Goal: Task Accomplishment & Management: Manage account settings

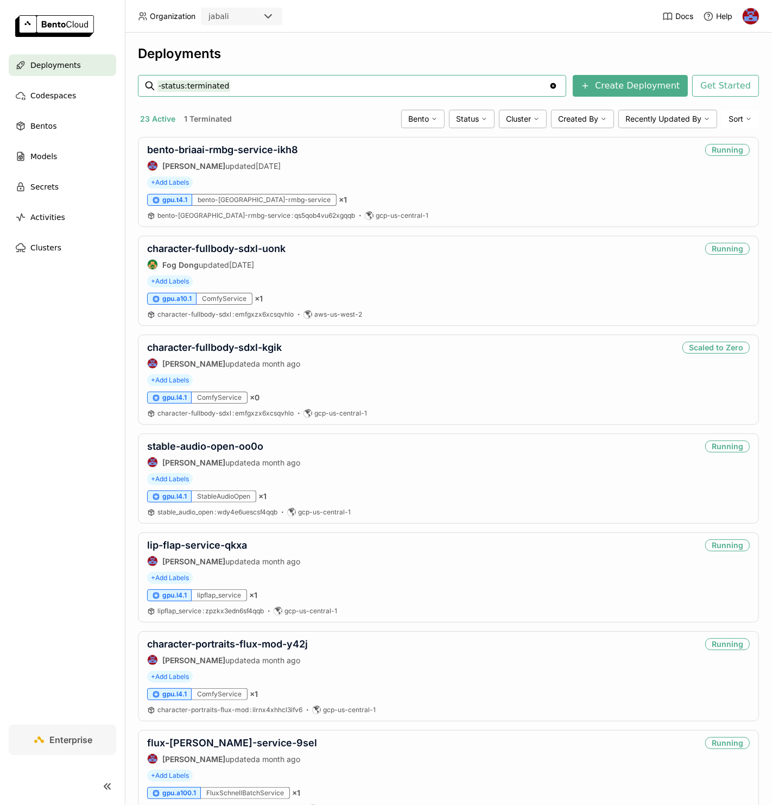
click at [85, 491] on nav "Deployments Codespaces Bentos Models Secrets Activities Clusters" at bounding box center [62, 389] width 125 height 670
click at [462, 89] on input "-status:terminated" at bounding box center [354, 85] width 392 height 17
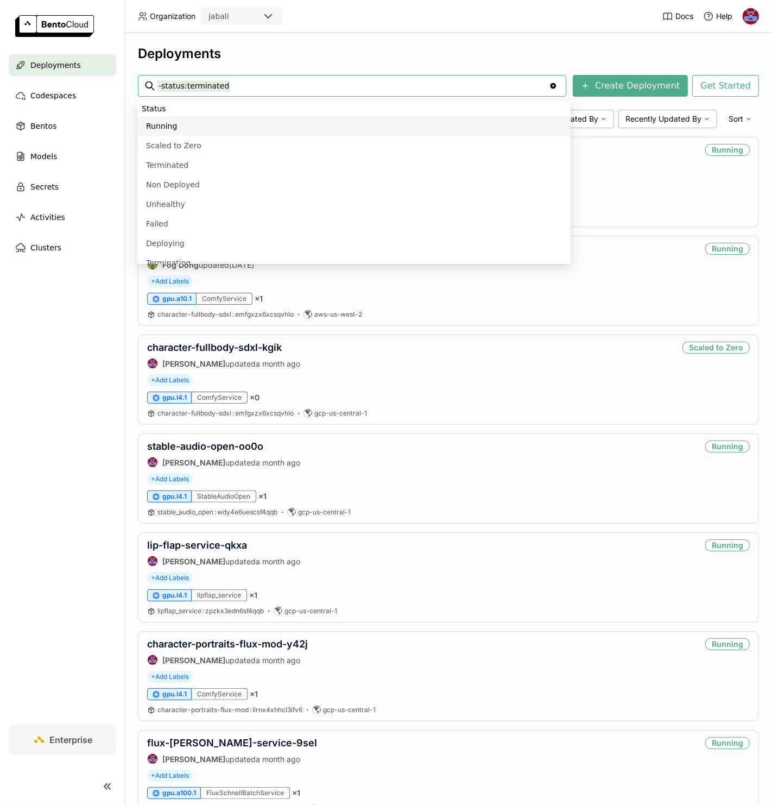
click at [507, 47] on div "Deployments" at bounding box center [448, 54] width 621 height 16
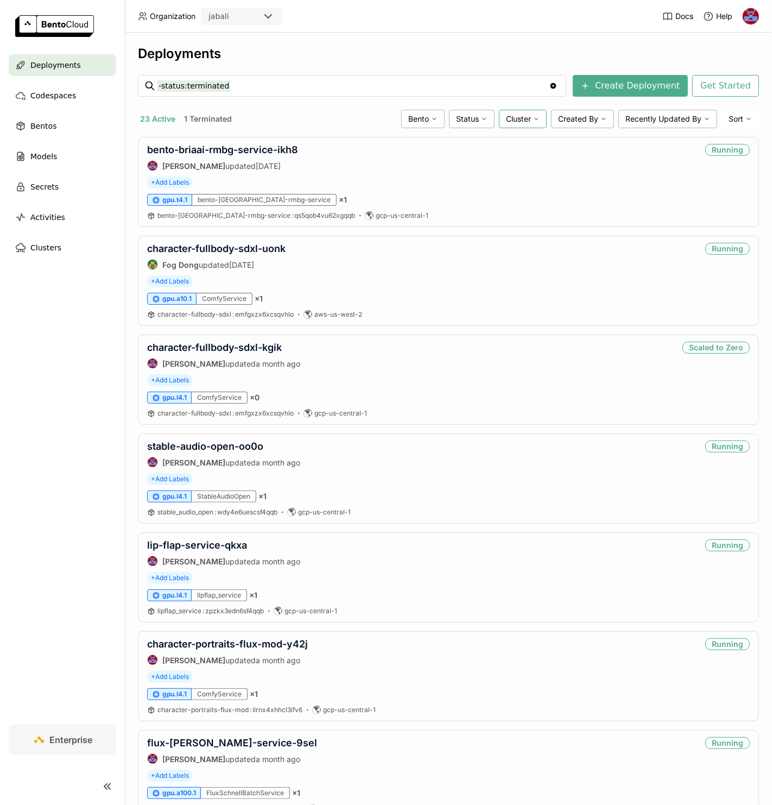
click at [514, 114] on span "Cluster" at bounding box center [518, 119] width 25 height 10
click at [445, 216] on div "aws-us-west-2" at bounding box center [481, 221] width 117 height 13
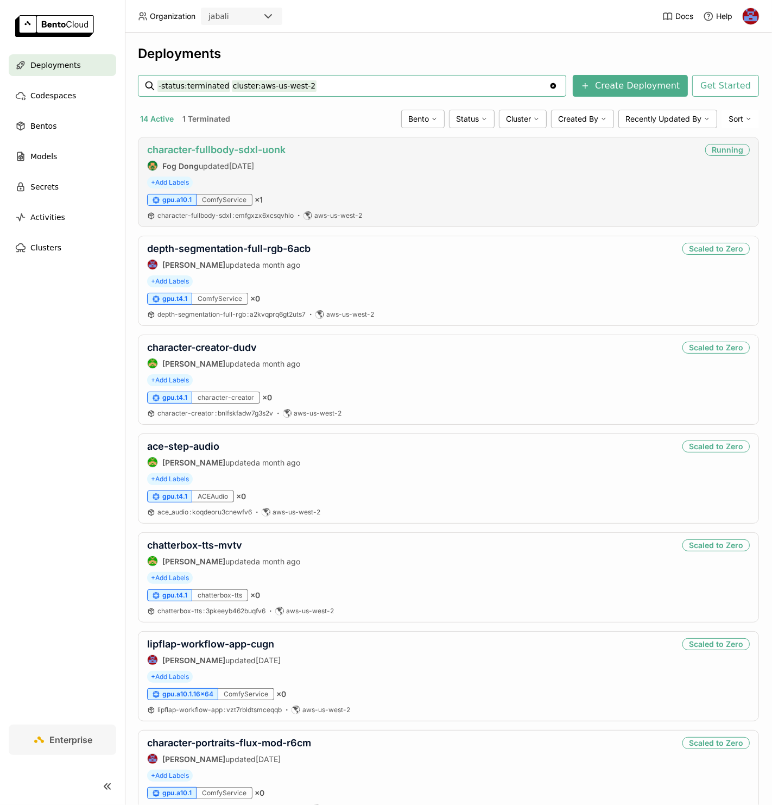
click at [250, 152] on link "character-fullbody-sdxl-uonk" at bounding box center [216, 149] width 139 height 11
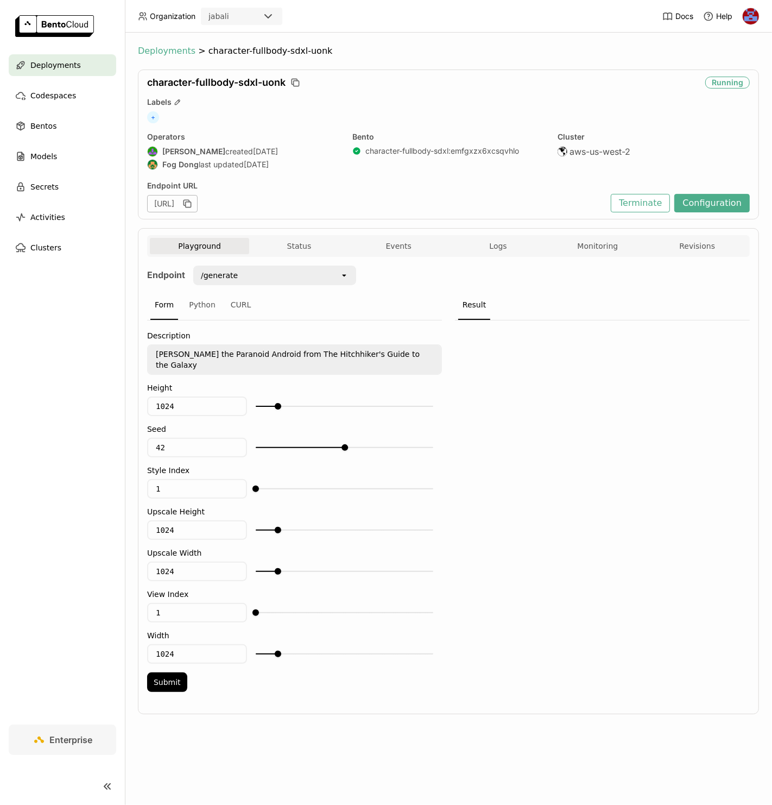
click at [169, 54] on span "Deployments" at bounding box center [167, 51] width 58 height 11
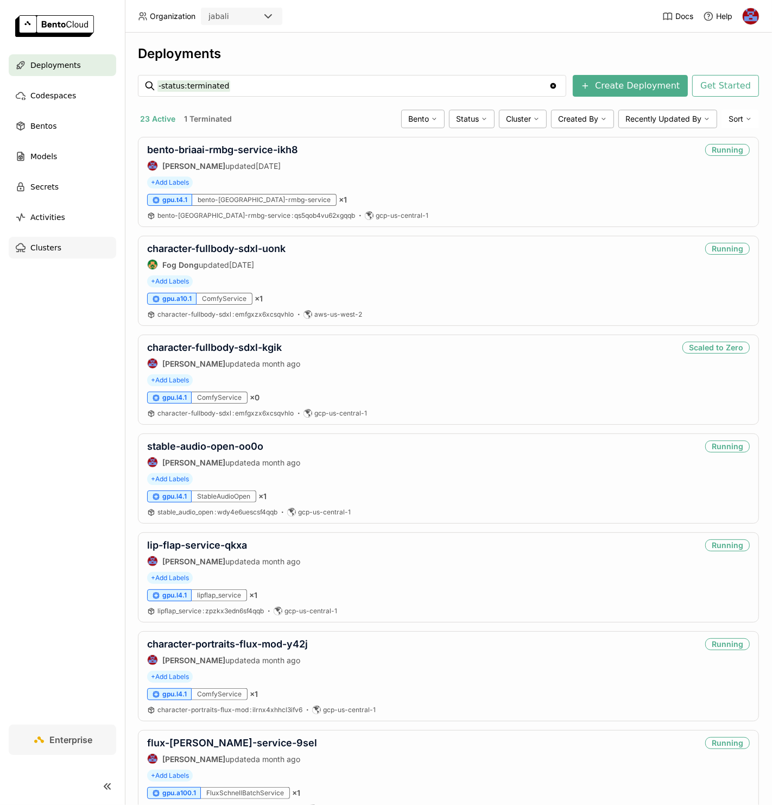
click at [41, 244] on span "Clusters" at bounding box center [45, 247] width 31 height 13
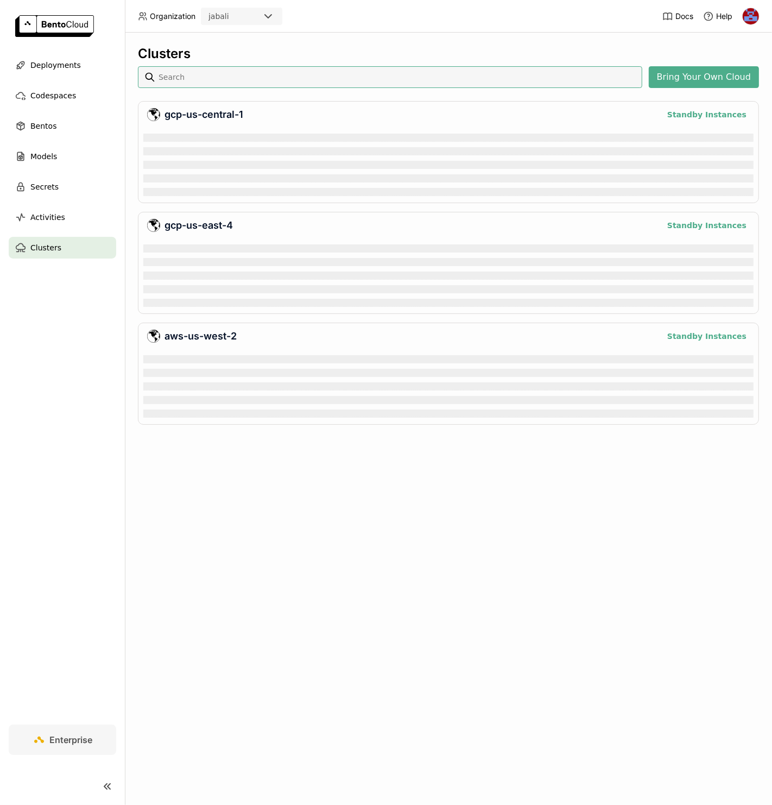
scroll to position [66, 606]
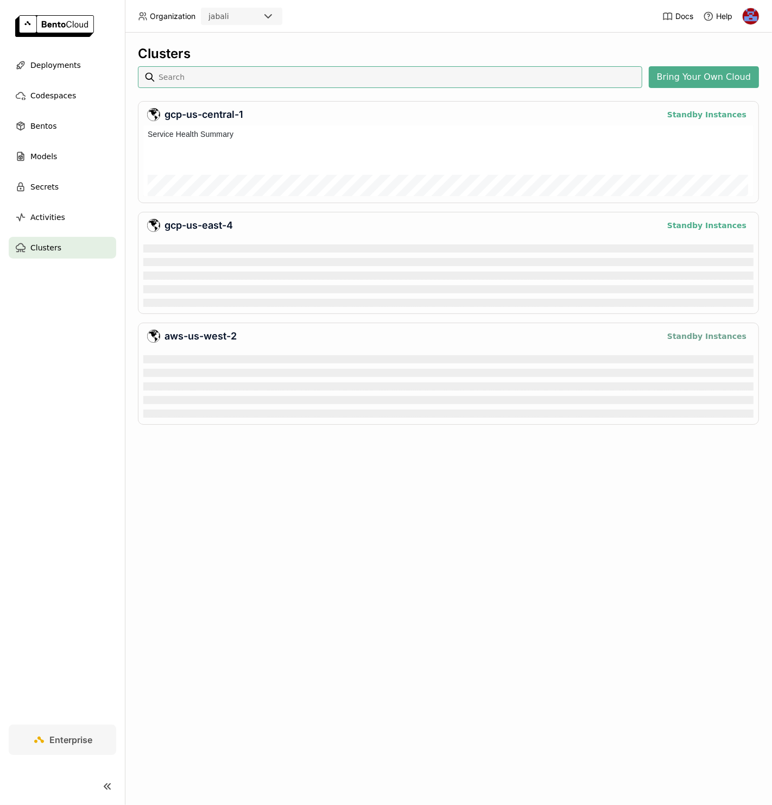
click at [719, 332] on button "Standby Instances" at bounding box center [707, 336] width 86 height 13
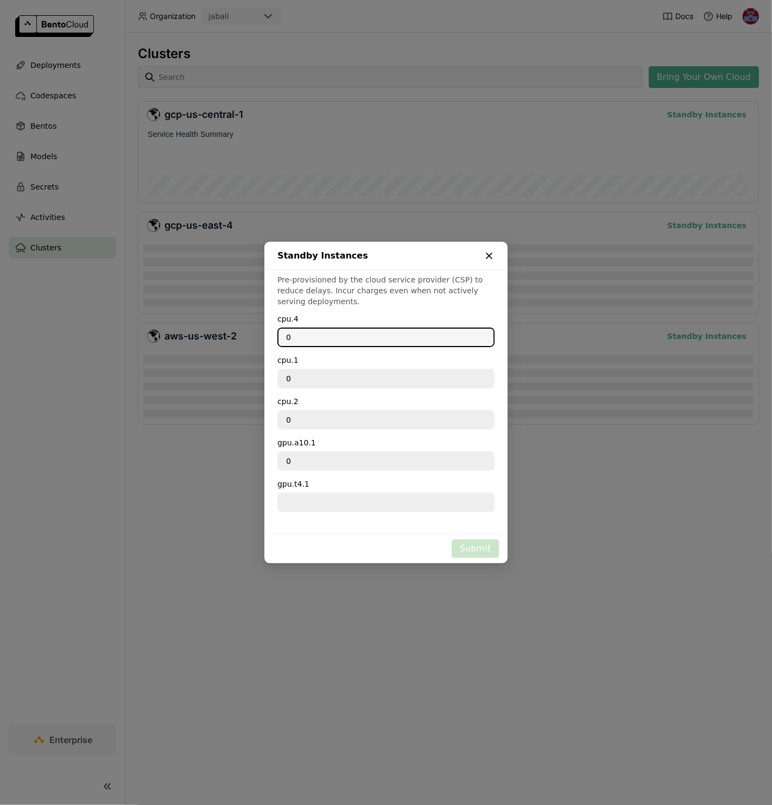
click at [494, 256] on icon "dialog" at bounding box center [489, 255] width 11 height 11
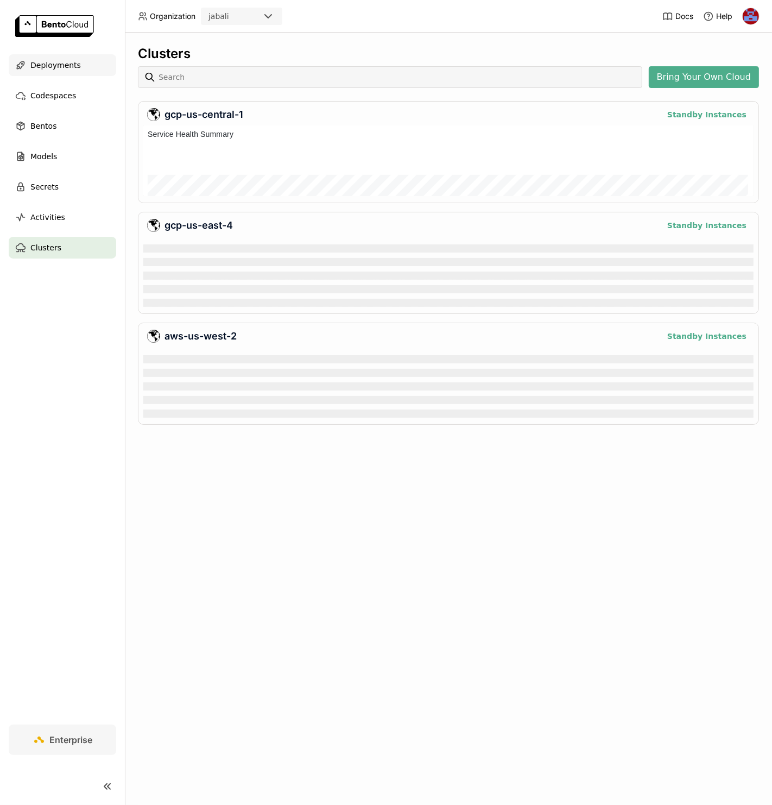
click at [77, 69] on div "Deployments" at bounding box center [63, 65] width 108 height 22
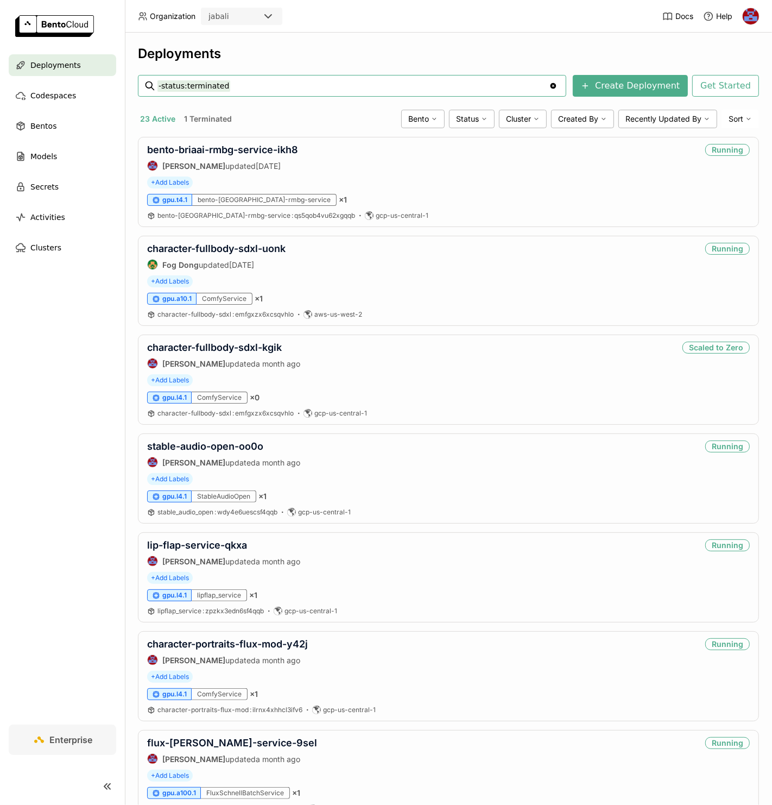
click at [297, 87] on input "-status:terminated" at bounding box center [354, 85] width 392 height 17
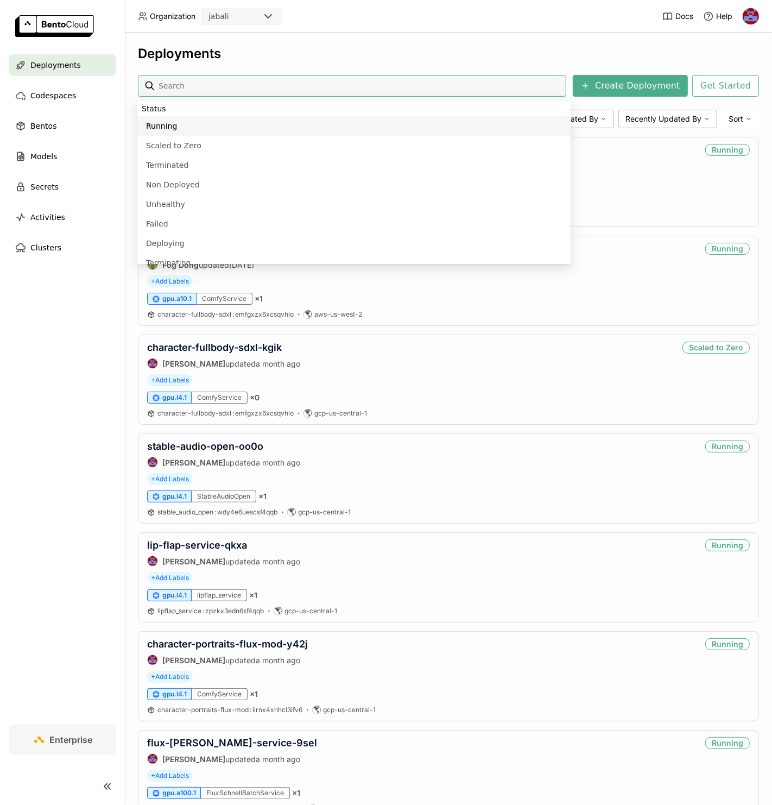
click at [297, 87] on input at bounding box center [360, 85] width 405 height 17
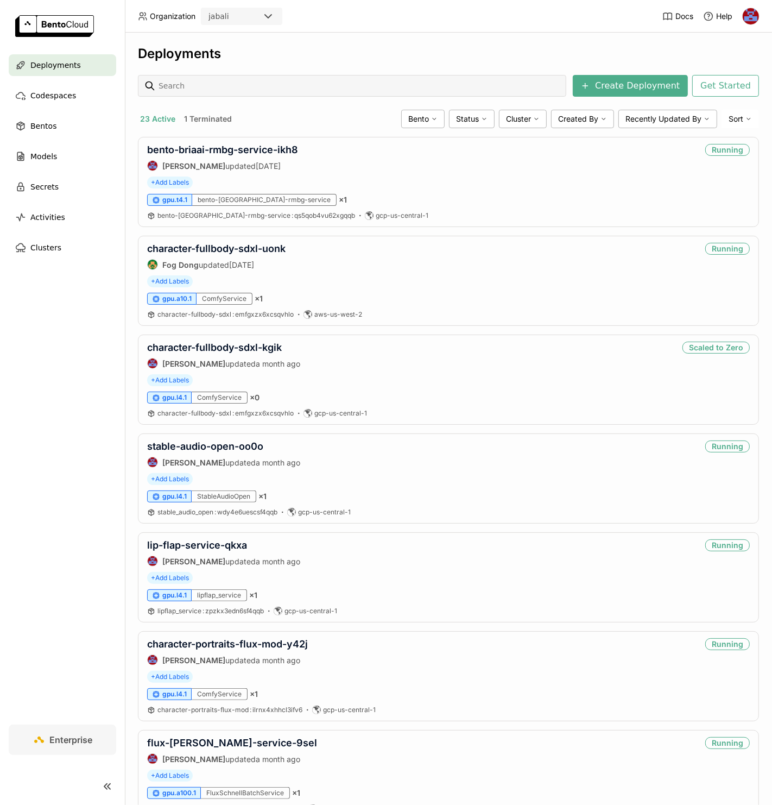
click at [469, 33] on div "Deployments Create Deployment Get Started 23 Active 1 Terminated Bento Status C…" at bounding box center [448, 419] width 647 height 772
click at [499, 121] on div "Cluster" at bounding box center [523, 119] width 48 height 18
click at [447, 224] on div "aws-us-west-2" at bounding box center [481, 221] width 117 height 13
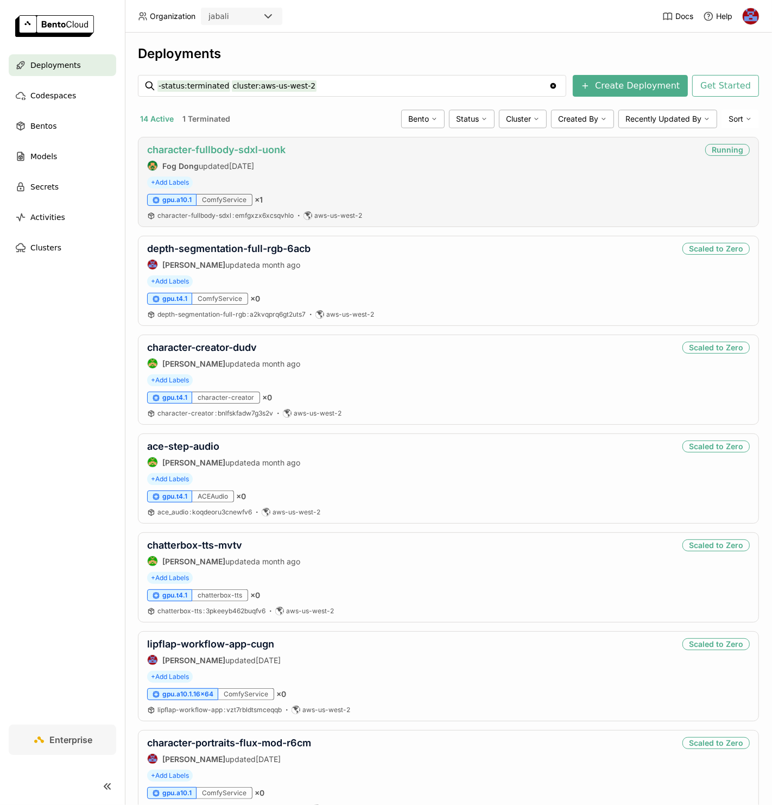
click at [266, 154] on link "character-fullbody-sdxl-uonk" at bounding box center [216, 149] width 139 height 11
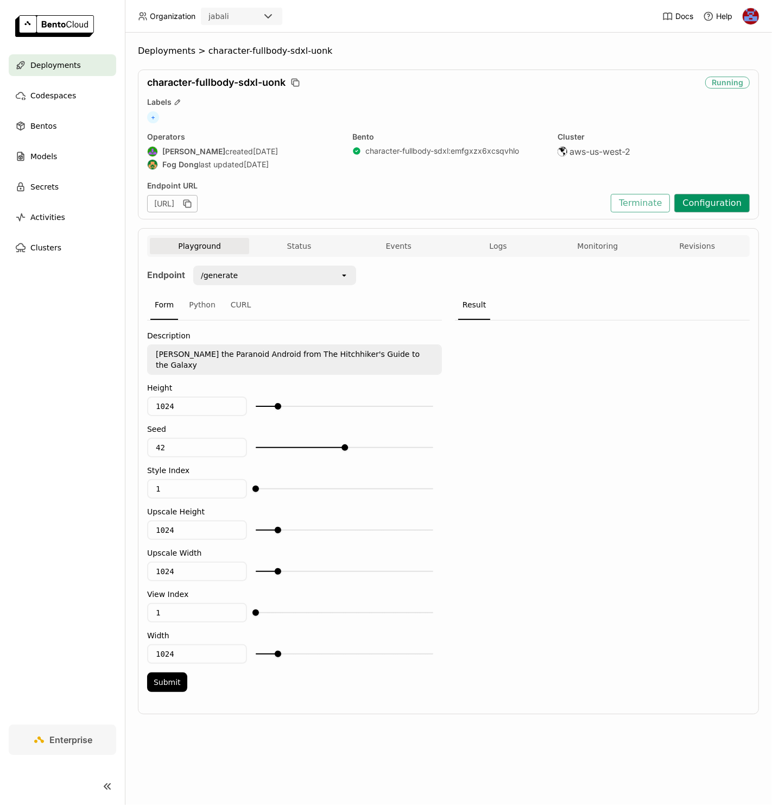
click at [707, 205] on button "Configuration" at bounding box center [713, 203] width 76 height 18
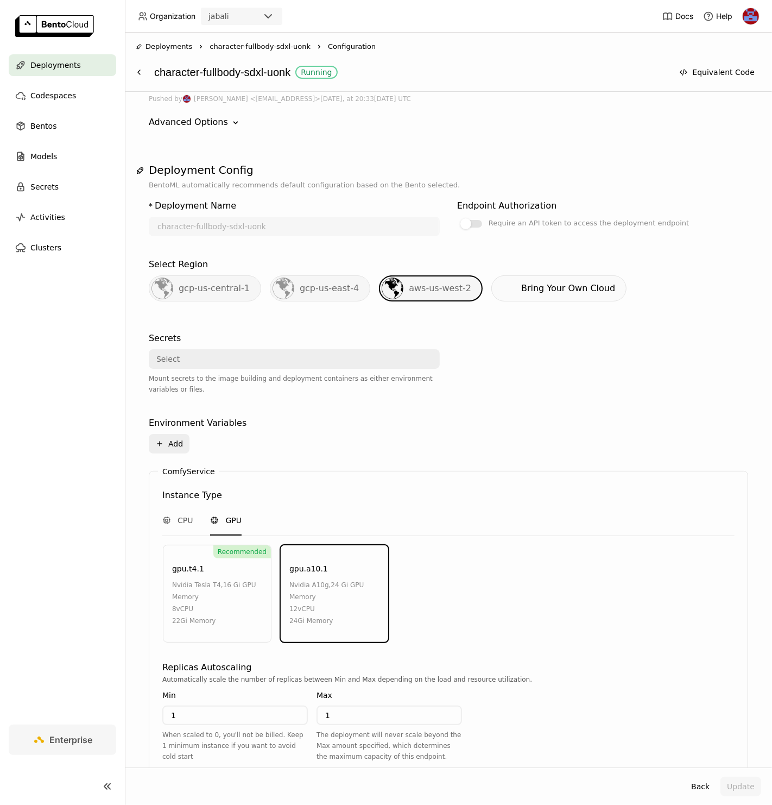
scroll to position [248, 0]
